Goal: Transaction & Acquisition: Purchase product/service

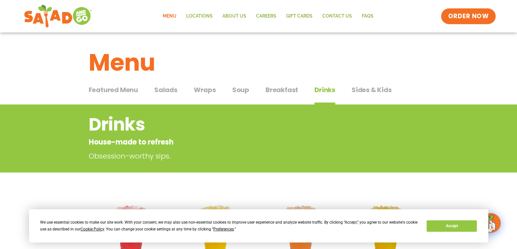
click at [468, 20] on span "ORDER NOW" at bounding box center [468, 16] width 40 height 8
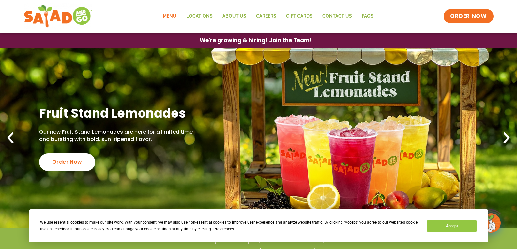
click at [174, 18] on link "Menu" at bounding box center [169, 16] width 23 height 15
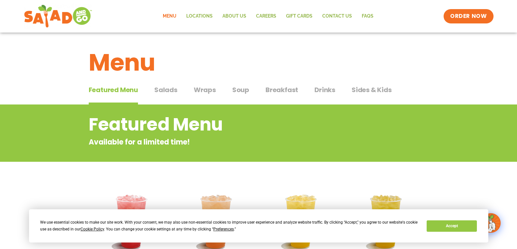
click at [175, 96] on button "Salads Salads" at bounding box center [165, 95] width 23 height 20
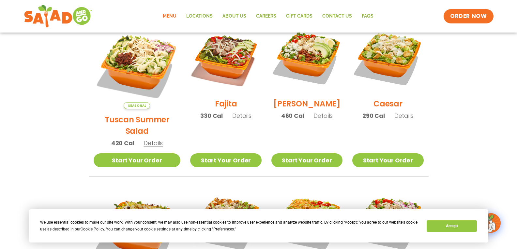
scroll to position [195, 0]
click at [461, 222] on button "Accept" at bounding box center [451, 226] width 50 height 11
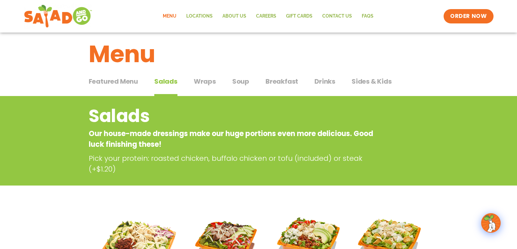
scroll to position [0, 0]
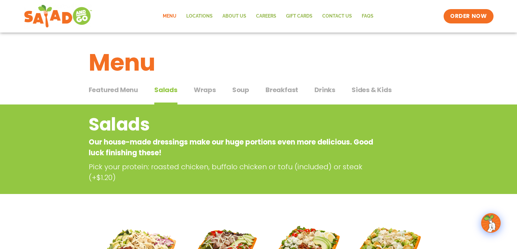
click at [212, 92] on span "Wraps" at bounding box center [205, 90] width 22 height 10
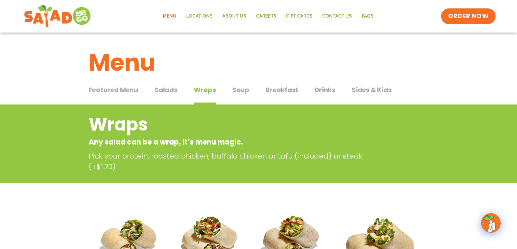
click at [479, 20] on span "ORDER NOW" at bounding box center [468, 16] width 40 height 8
